Goal: Transaction & Acquisition: Book appointment/travel/reservation

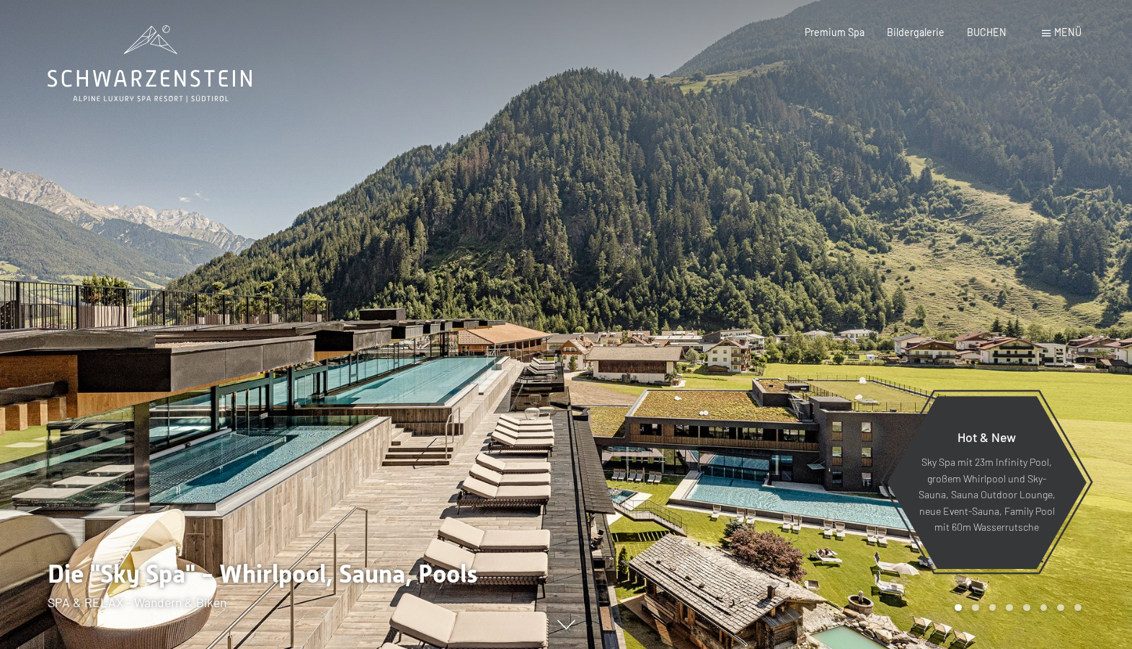
click at [1067, 29] on span "Menü" at bounding box center [1067, 32] width 27 height 12
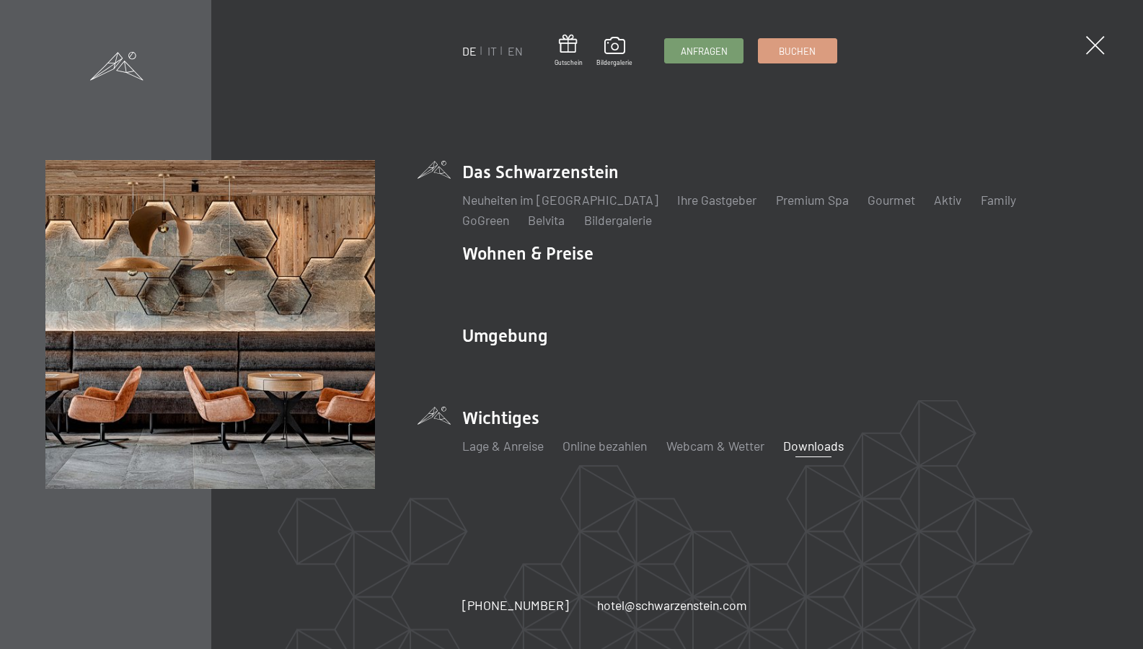
click at [803, 443] on link "Downloads" at bounding box center [813, 446] width 61 height 16
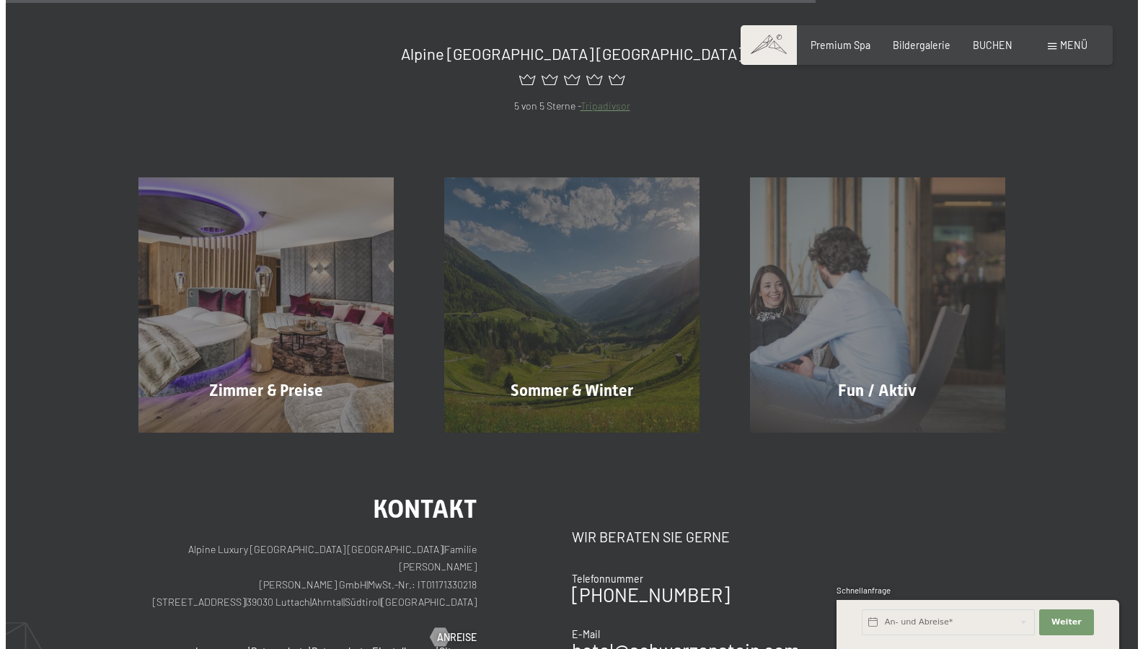
scroll to position [361, 0]
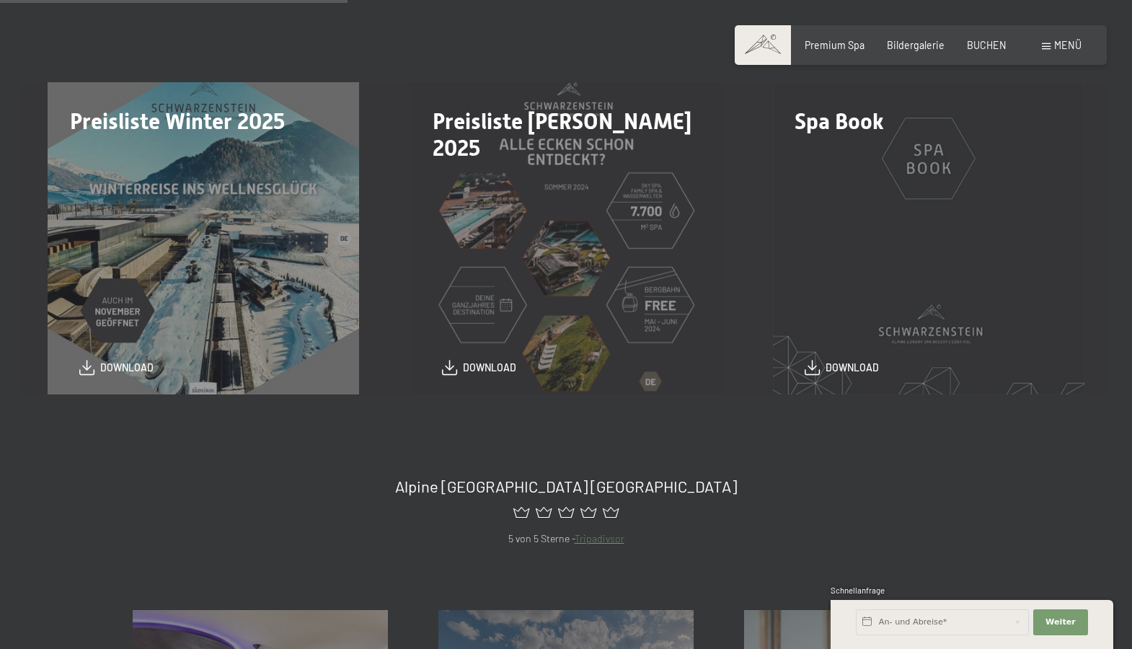
click at [1063, 49] on span "Menü" at bounding box center [1067, 45] width 27 height 12
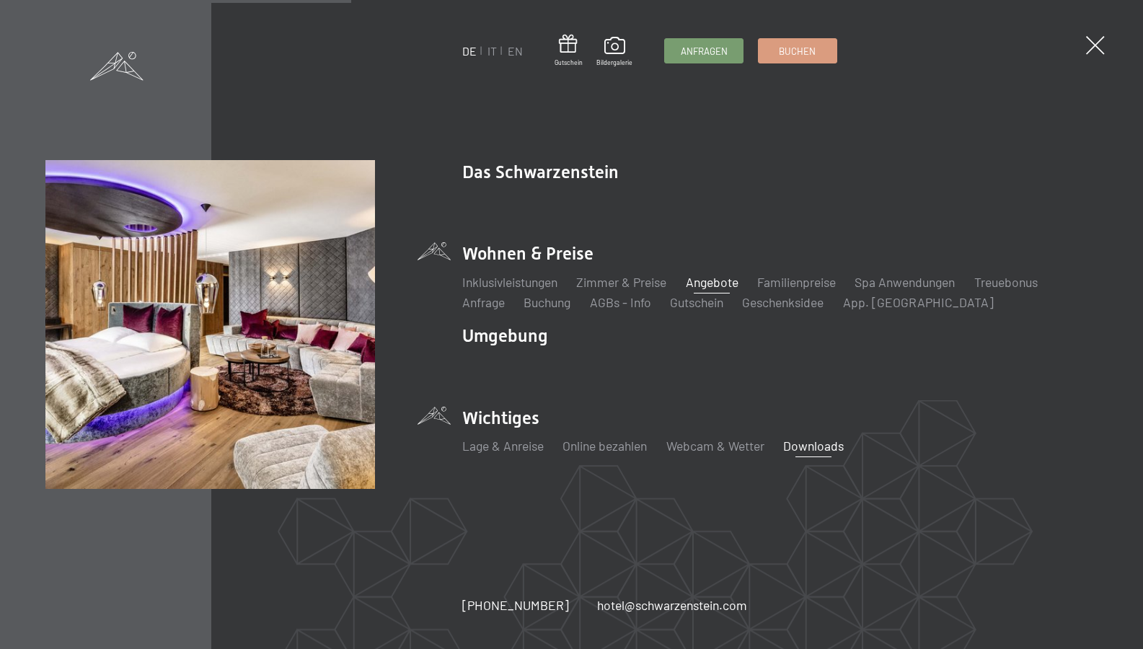
click at [710, 277] on link "Angebote" at bounding box center [712, 282] width 53 height 16
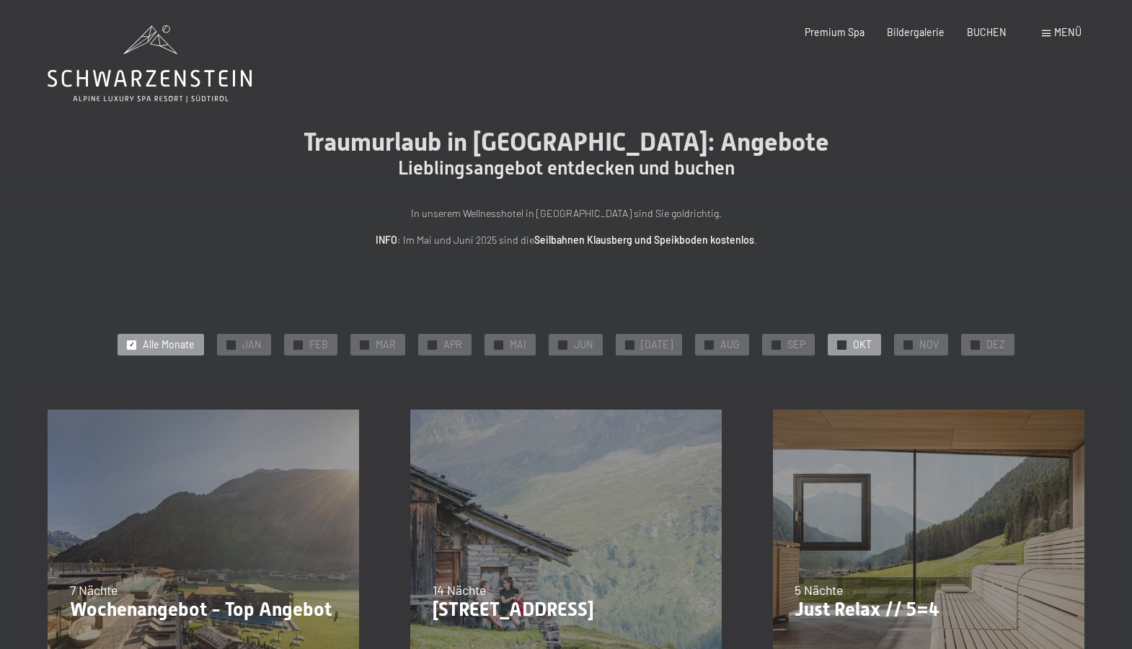
click at [855, 343] on span "OKT" at bounding box center [862, 345] width 19 height 14
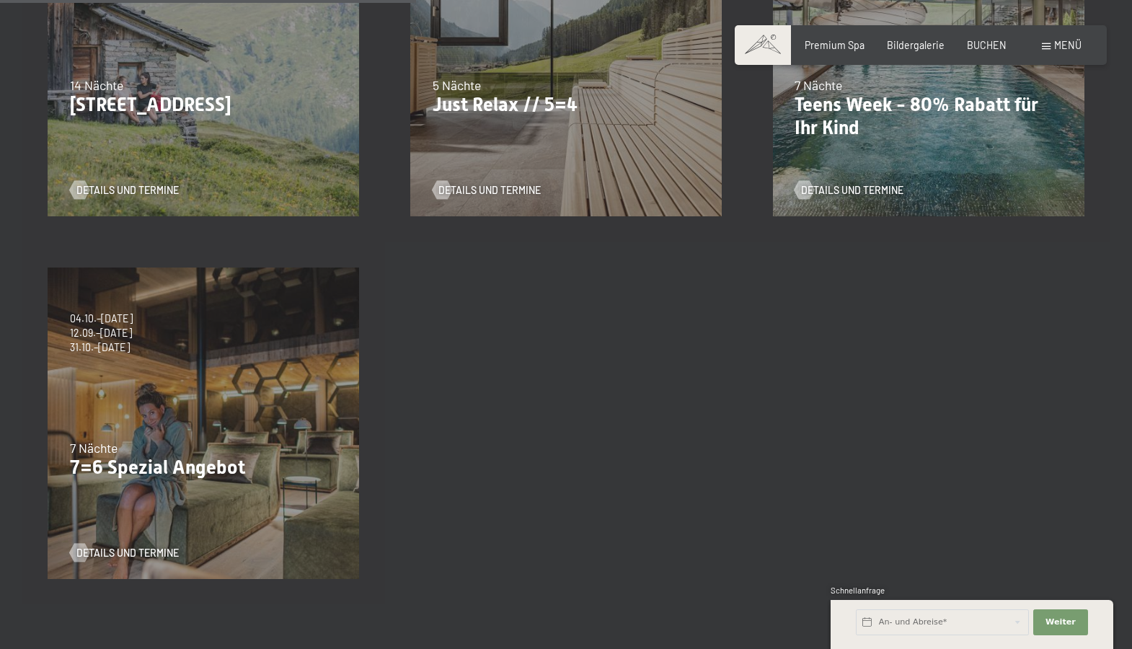
scroll to position [361, 0]
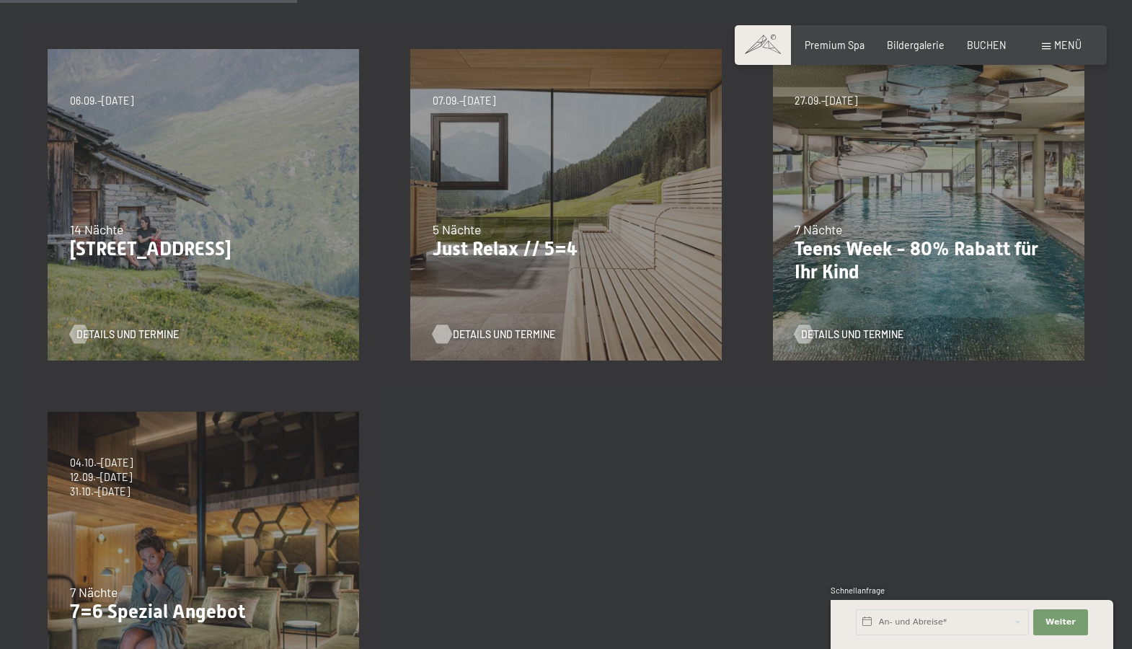
click at [503, 331] on span "Details und Termine" at bounding box center [504, 334] width 102 height 14
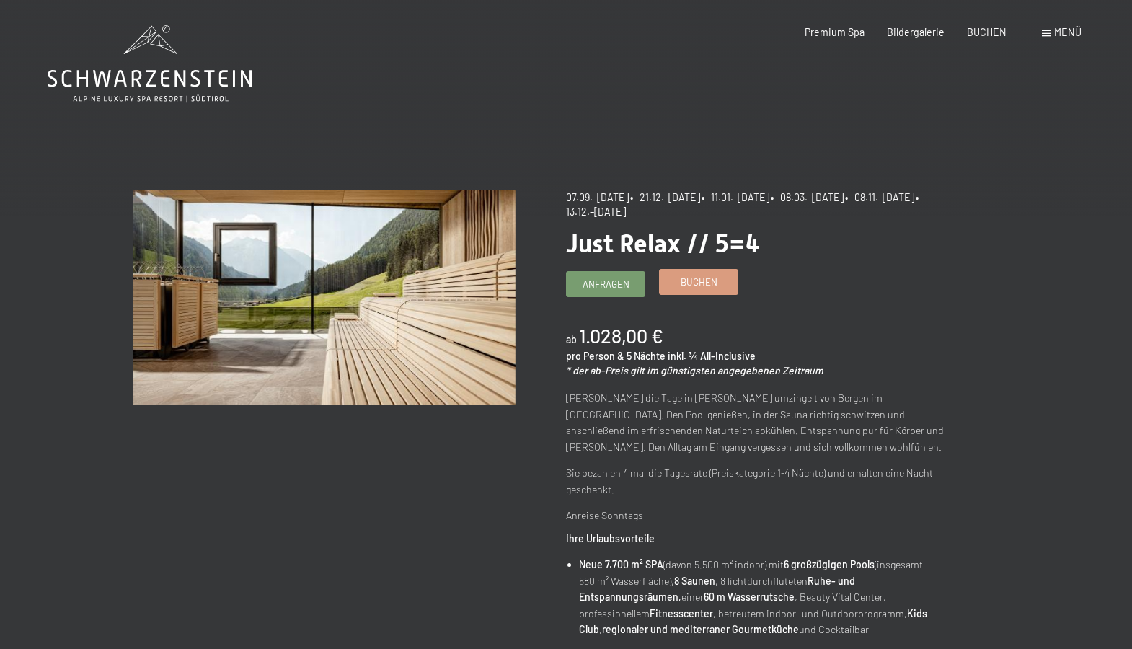
click at [698, 280] on span "Buchen" at bounding box center [699, 281] width 37 height 13
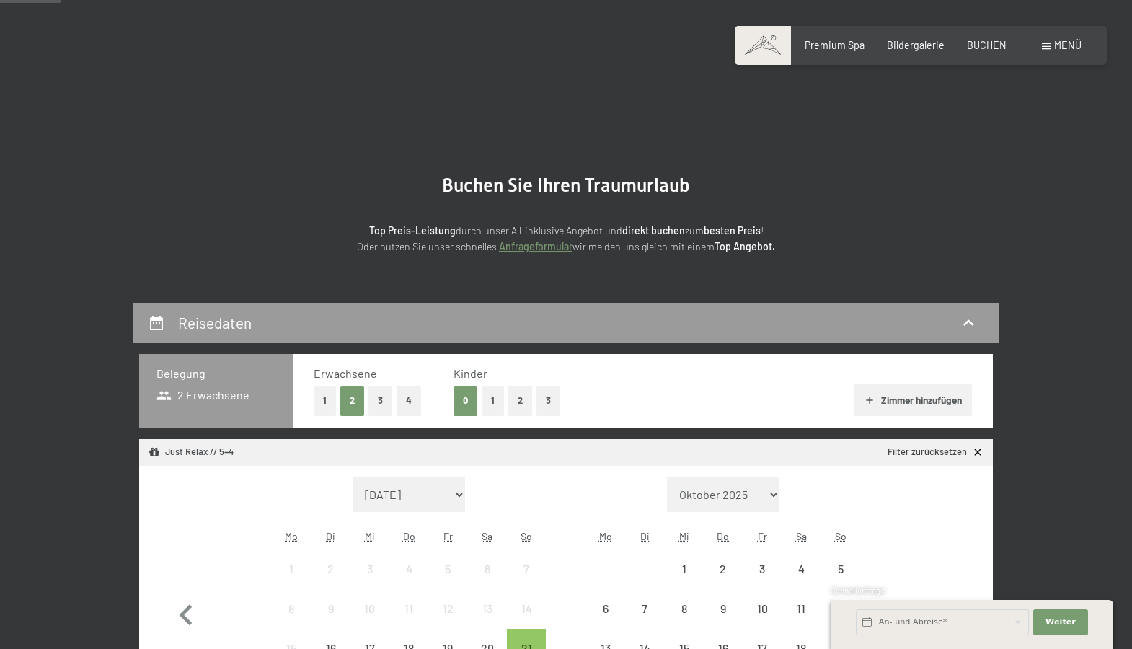
scroll to position [144, 0]
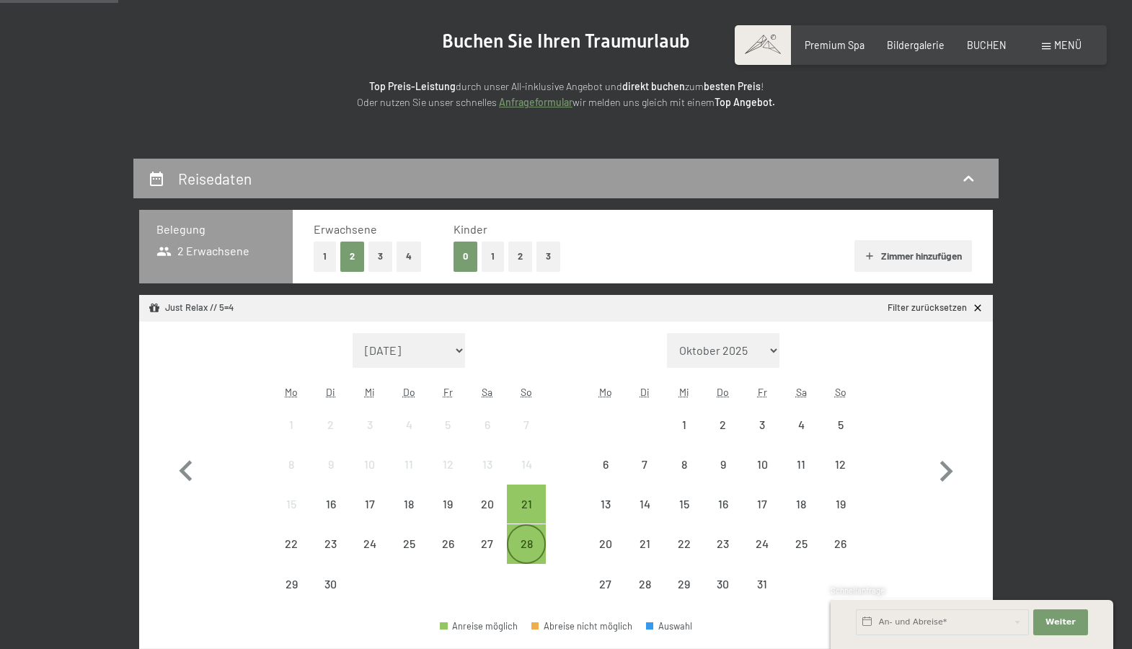
click at [524, 538] on div "28" at bounding box center [526, 556] width 36 height 36
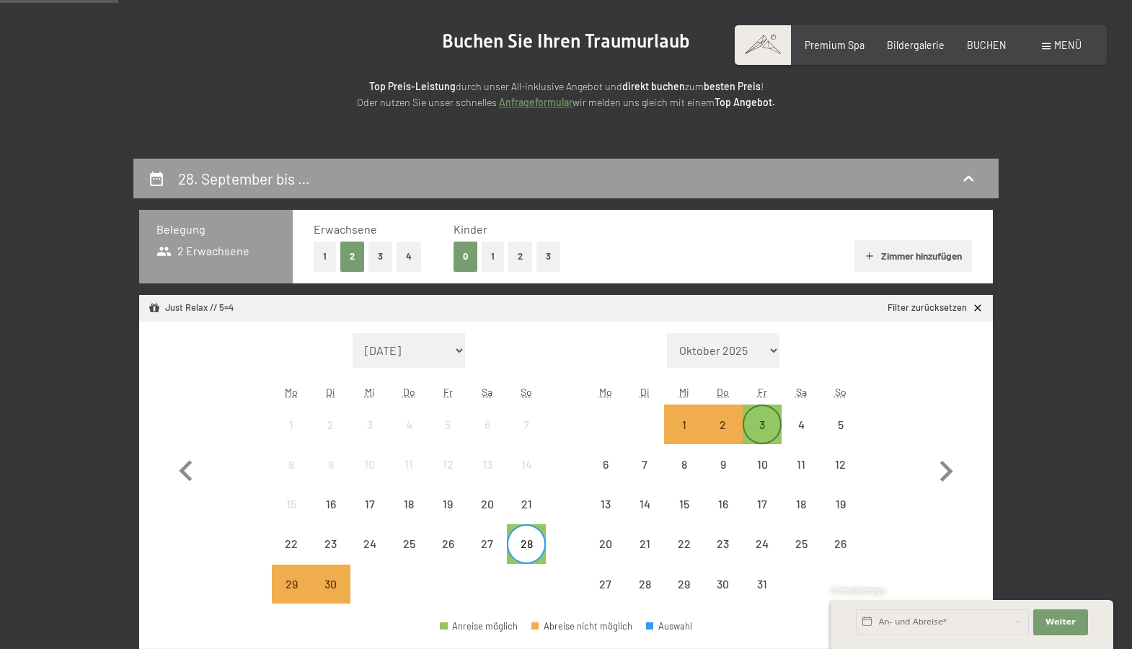
click at [763, 416] on div "3" at bounding box center [762, 424] width 36 height 36
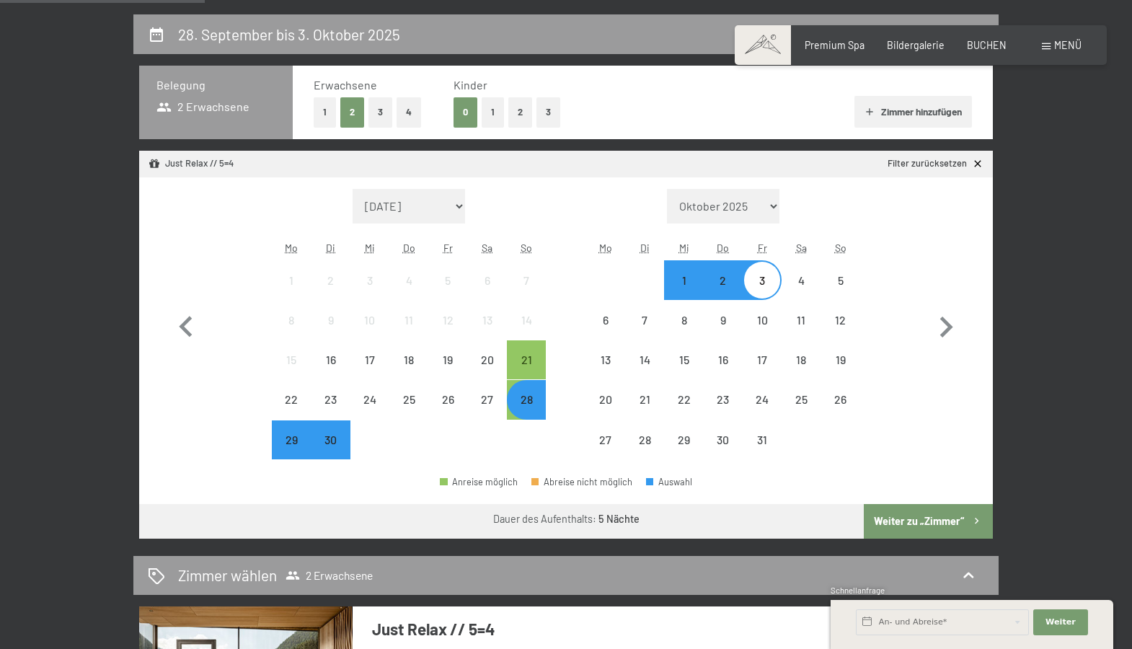
click at [956, 526] on button "Weiter zu „Zimmer“" at bounding box center [928, 521] width 129 height 35
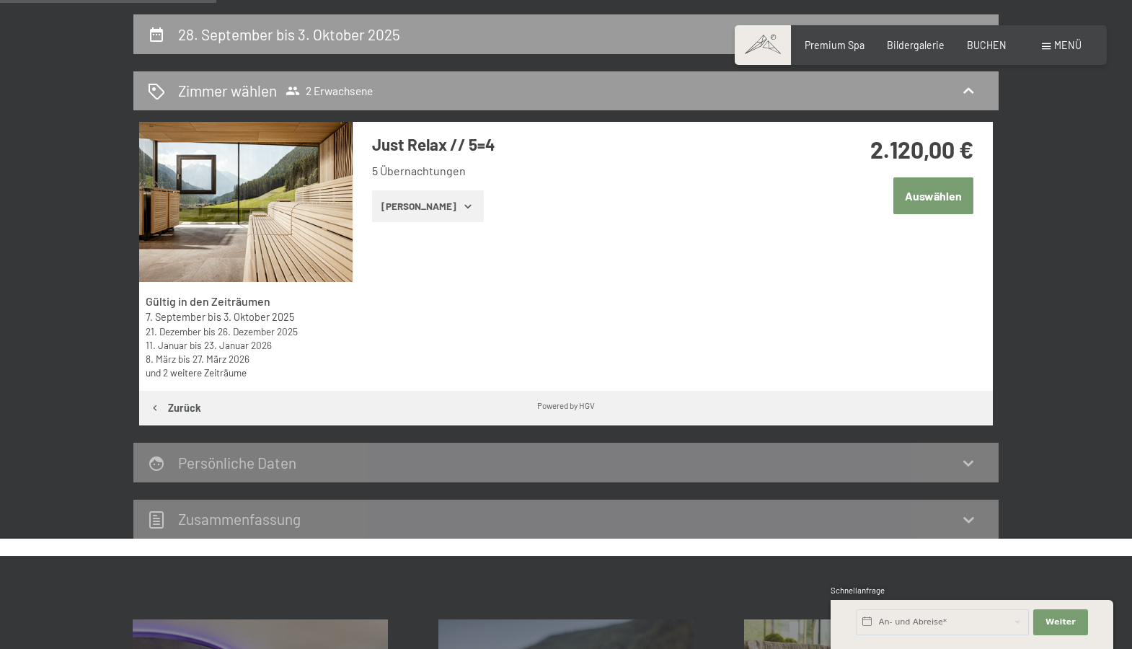
scroll to position [303, 0]
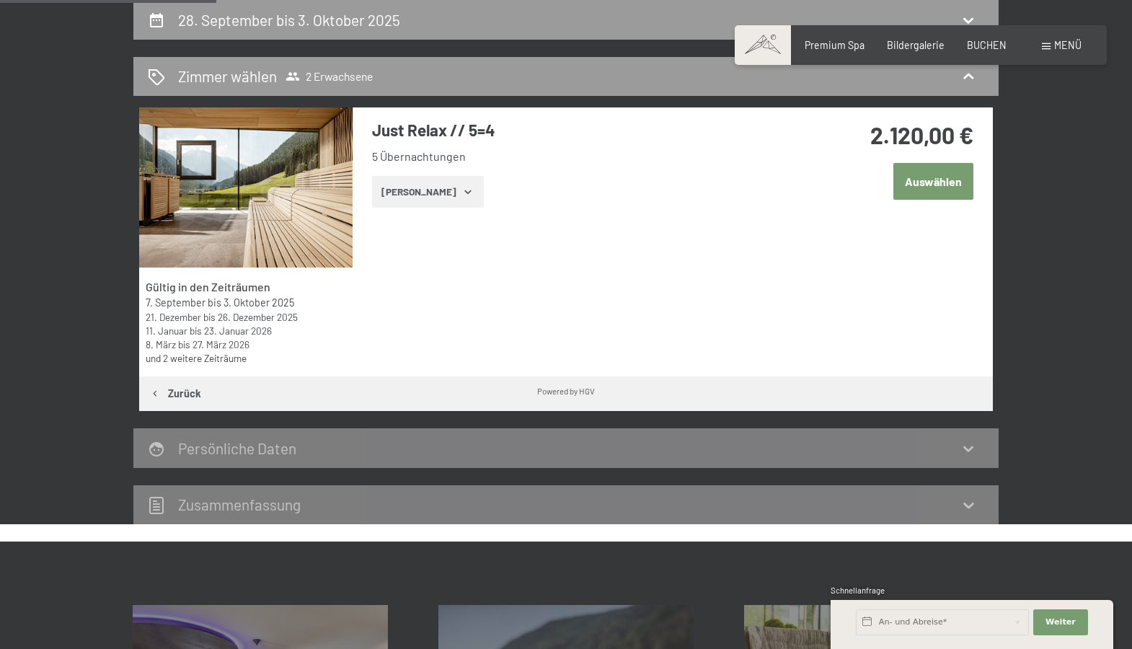
click at [935, 180] on button "Auswählen" at bounding box center [934, 181] width 80 height 37
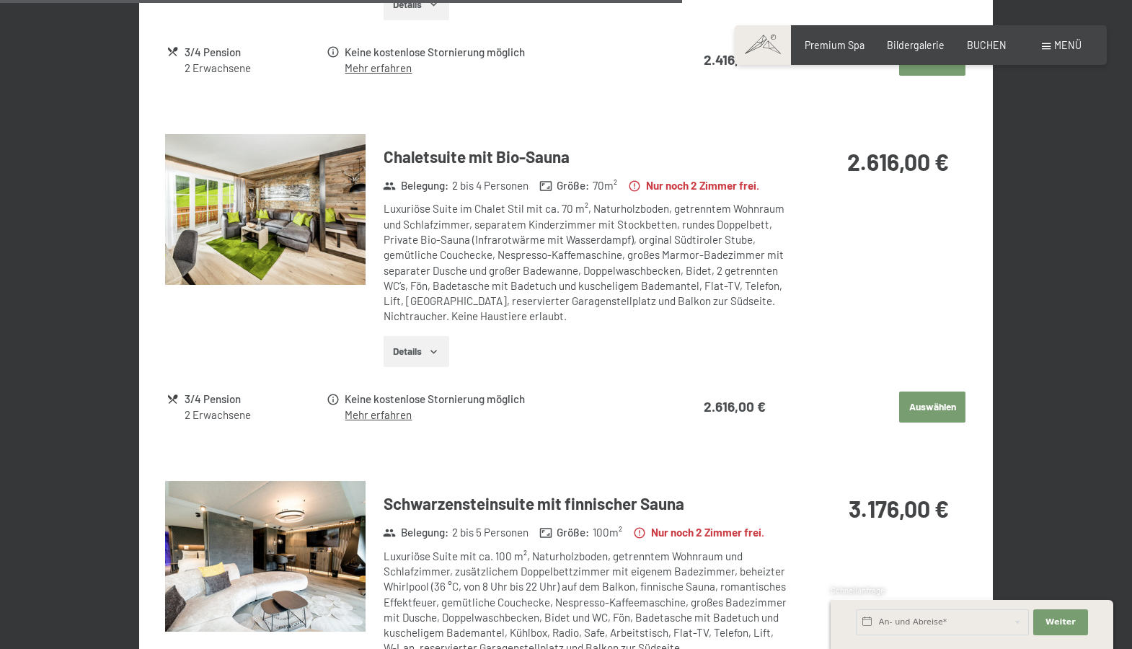
scroll to position [1531, 0]
